Goal: Information Seeking & Learning: Stay updated

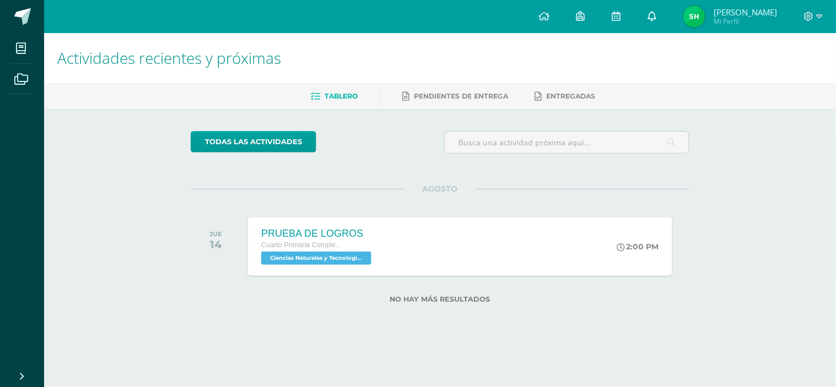
click at [647, 14] on link at bounding box center [651, 16] width 35 height 33
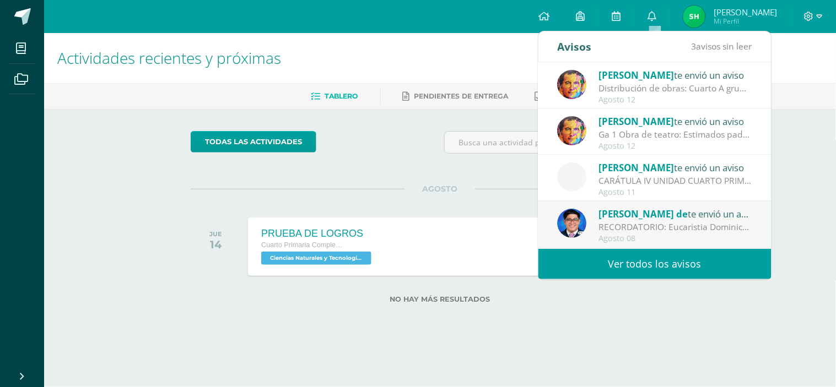
click at [646, 271] on link "Ver todos los avisos" at bounding box center [654, 264] width 233 height 30
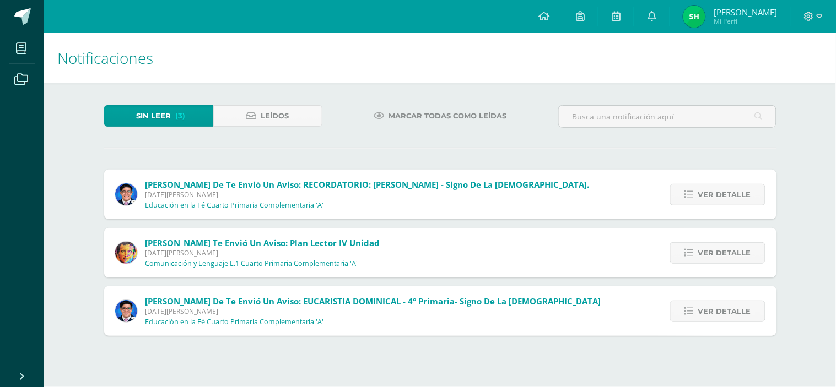
click at [727, 177] on div "Ver detalle" at bounding box center [714, 195] width 123 height 50
click at [730, 188] on span "Ver detalle" at bounding box center [724, 195] width 53 height 20
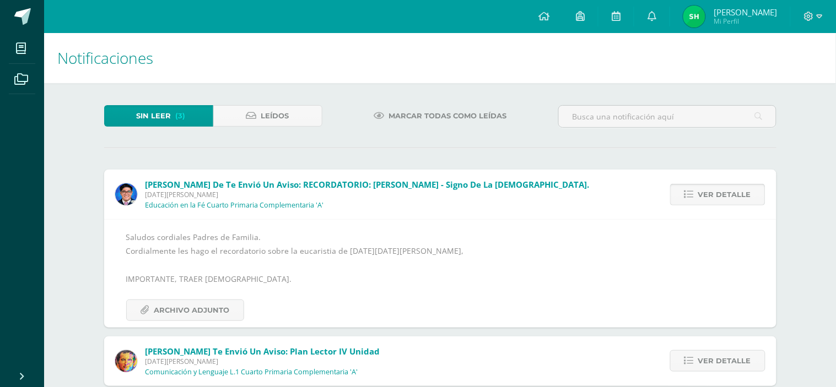
click at [735, 186] on span "Ver detalle" at bounding box center [724, 195] width 53 height 20
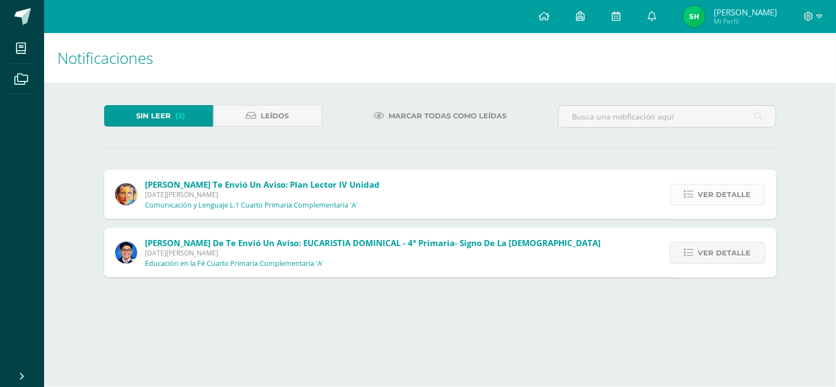
click at [724, 195] on span "Ver detalle" at bounding box center [724, 195] width 53 height 20
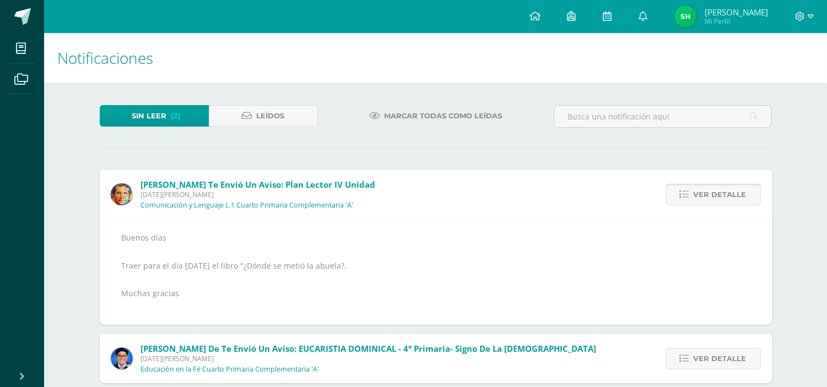
click at [719, 204] on span "Ver detalle" at bounding box center [720, 195] width 53 height 20
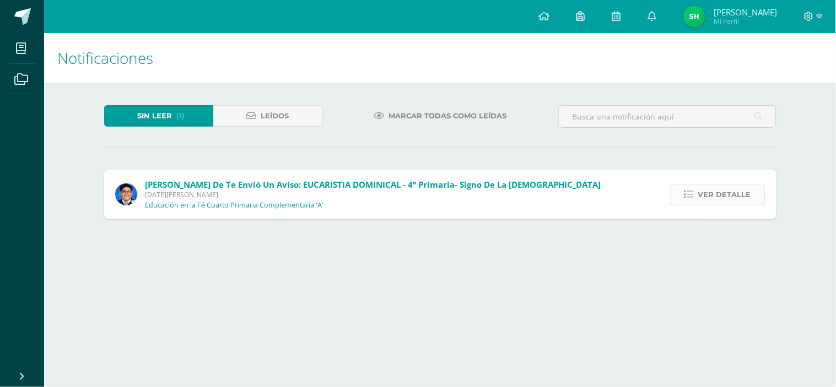
click at [721, 188] on span "Ver detalle" at bounding box center [724, 195] width 53 height 20
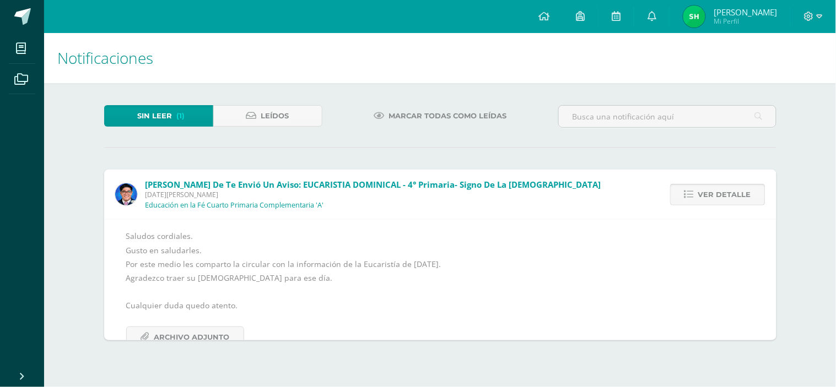
click at [722, 189] on span "Ver detalle" at bounding box center [724, 195] width 53 height 20
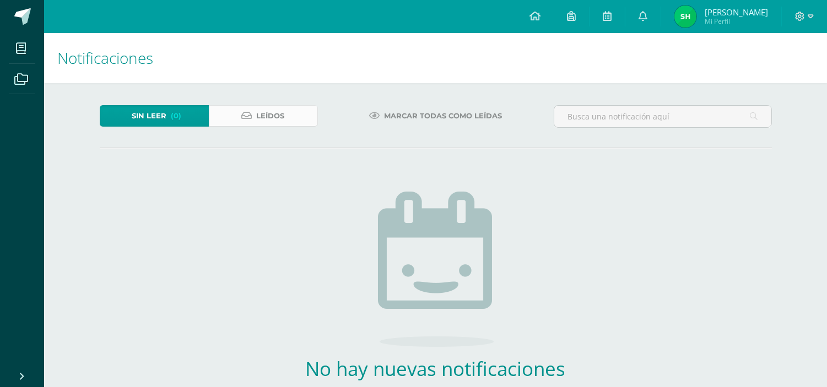
click at [283, 118] on span "Leídos" at bounding box center [271, 116] width 28 height 20
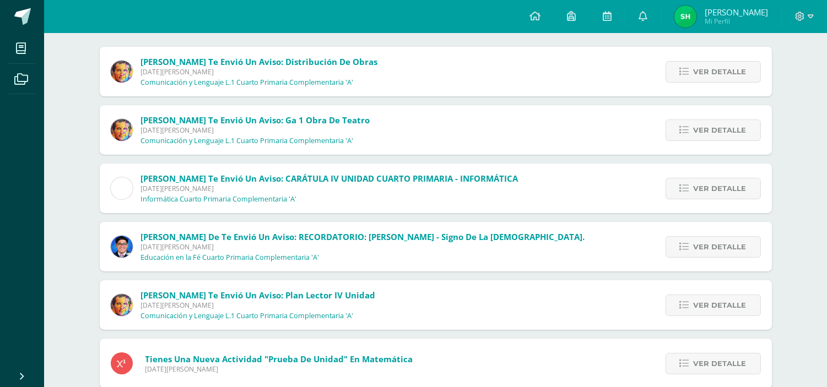
scroll to position [128, 0]
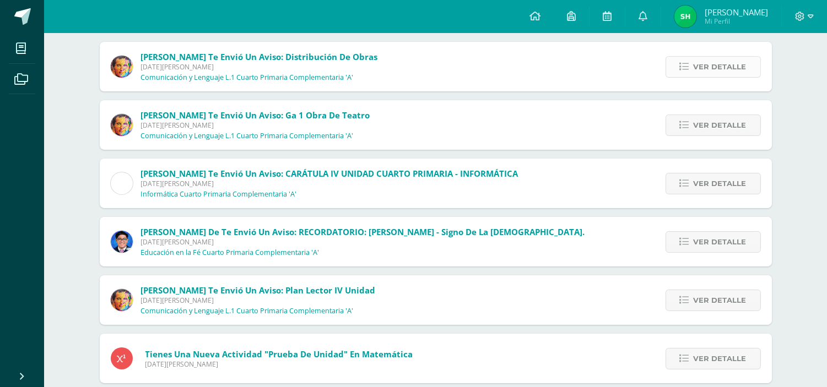
click at [723, 74] on span "Ver detalle" at bounding box center [720, 67] width 53 height 20
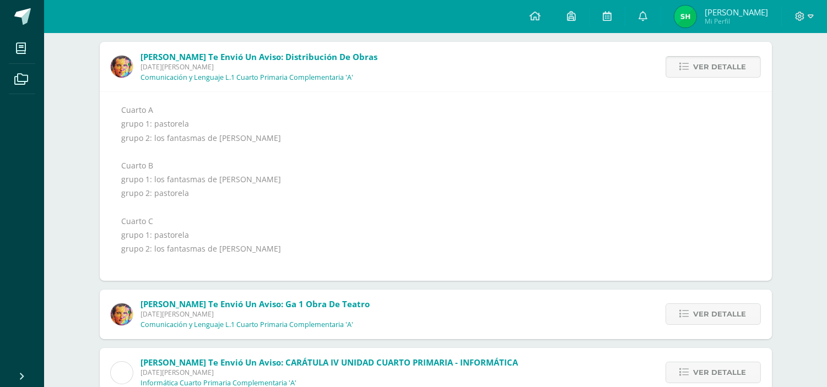
click at [731, 67] on span "Ver detalle" at bounding box center [720, 67] width 53 height 20
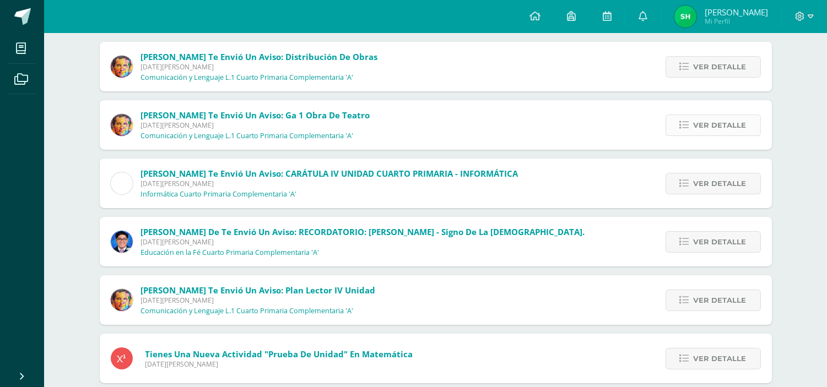
click at [727, 133] on span "Ver detalle" at bounding box center [720, 125] width 53 height 20
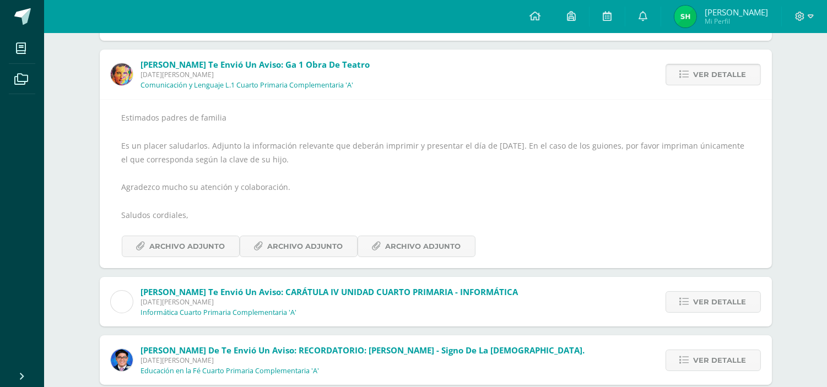
scroll to position [209, 0]
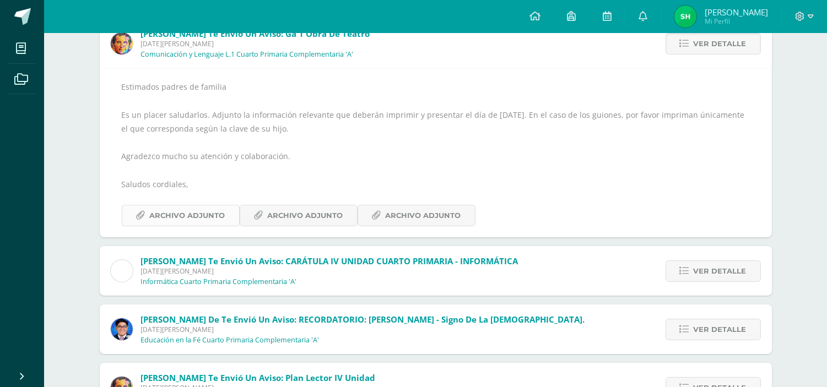
click at [154, 214] on span "Archivo Adjunto" at bounding box center [187, 215] width 75 height 20
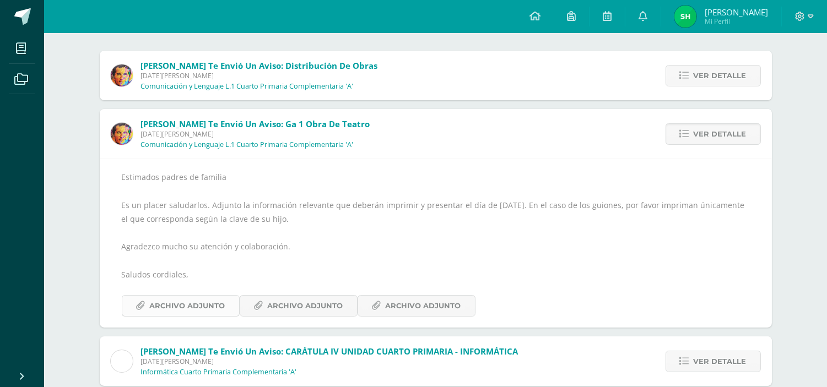
scroll to position [118, 0]
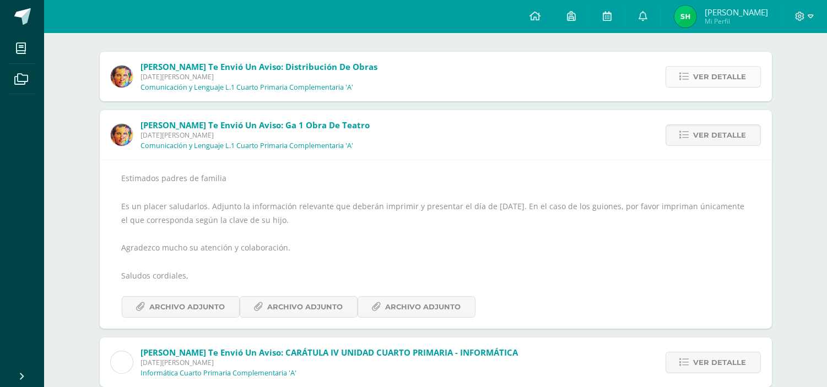
click at [737, 75] on span "Ver detalle" at bounding box center [720, 77] width 53 height 20
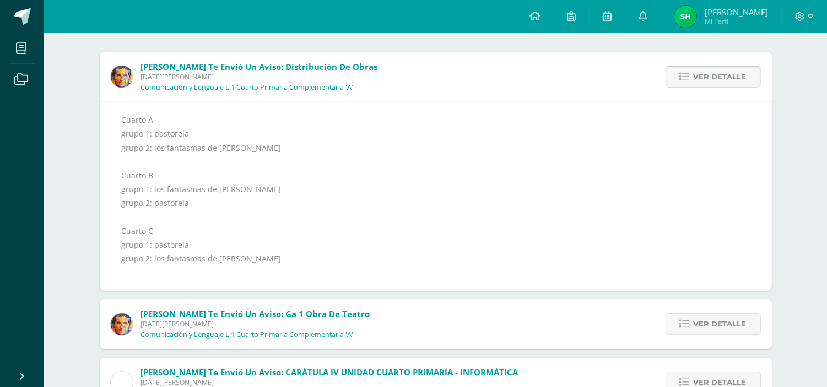
click at [734, 78] on span "Ver detalle" at bounding box center [720, 77] width 53 height 20
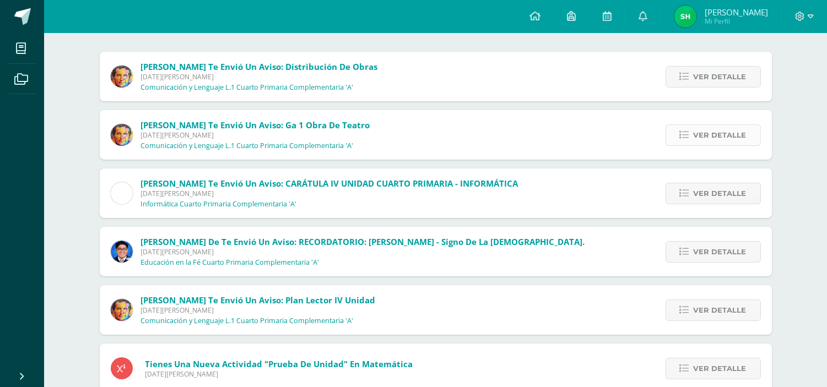
click at [732, 133] on span "Ver detalle" at bounding box center [720, 135] width 53 height 20
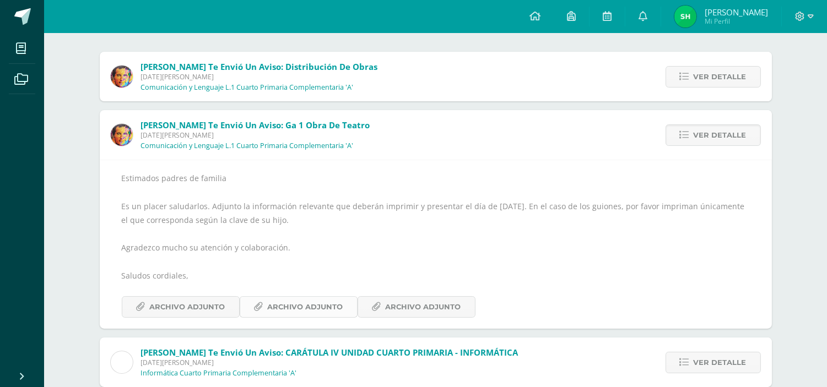
click at [323, 305] on span "Archivo Adjunto" at bounding box center [305, 307] width 75 height 20
click at [429, 300] on span "Archivo Adjunto" at bounding box center [423, 307] width 75 height 20
